Goal: Task Accomplishment & Management: Manage account settings

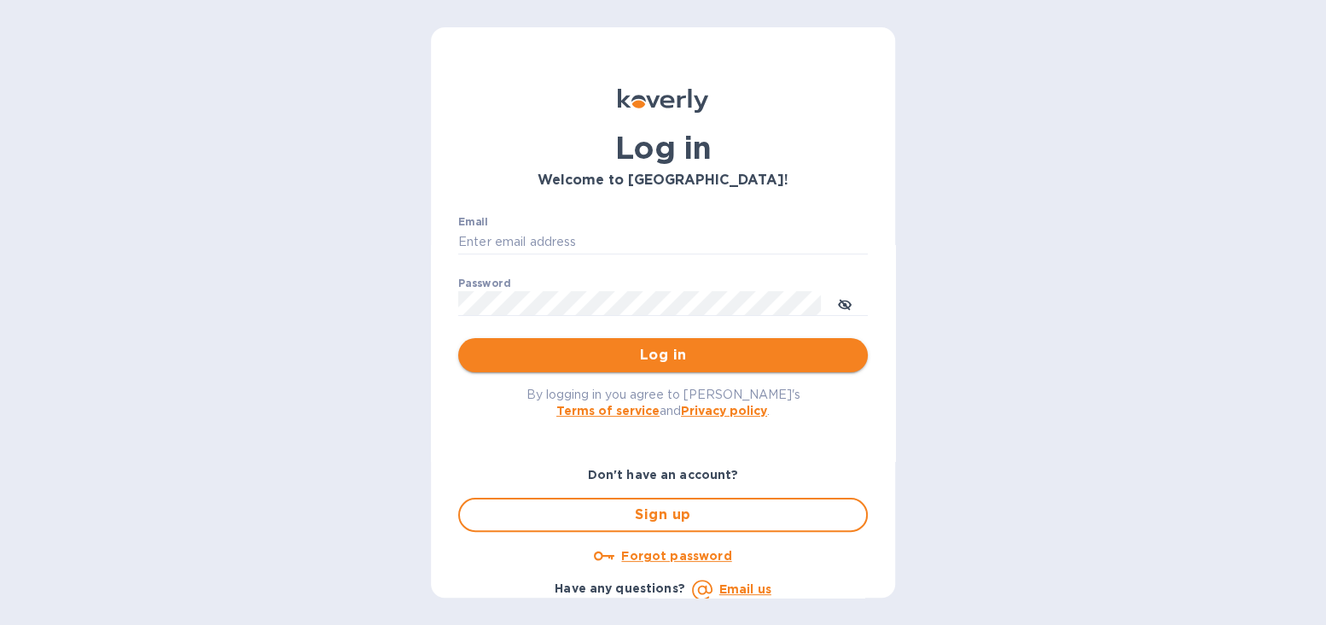
type input "[EMAIL_ADDRESS][DOMAIN_NAME]"
click at [718, 364] on span "Log in" at bounding box center [663, 355] width 382 height 20
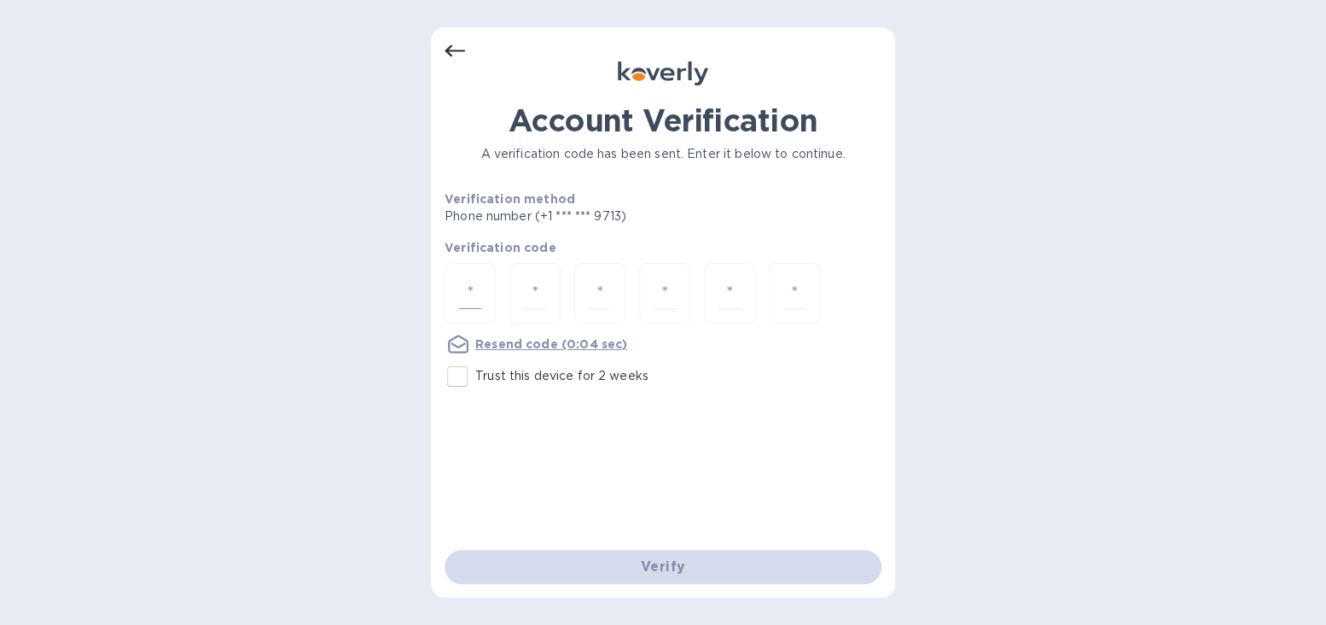
click at [475, 294] on input "number" at bounding box center [470, 293] width 22 height 32
type input "5"
type input "7"
type input "2"
type input "8"
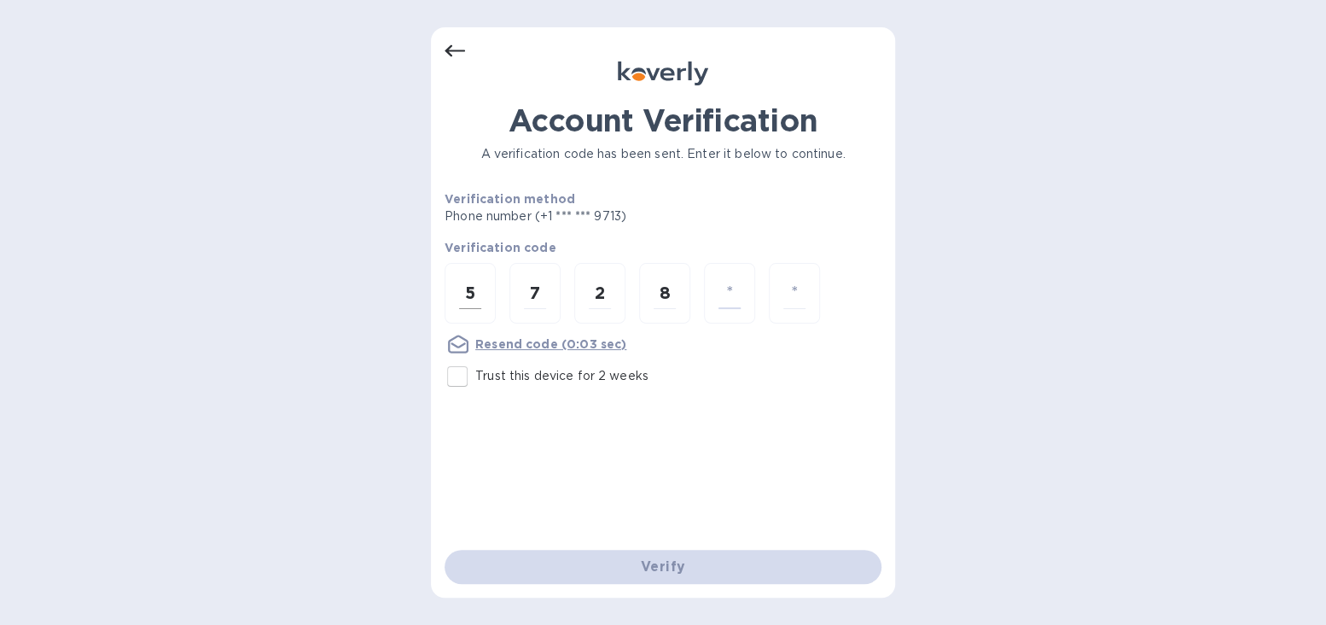
type input "8"
type input "2"
